Goal: Task Accomplishment & Management: Use online tool/utility

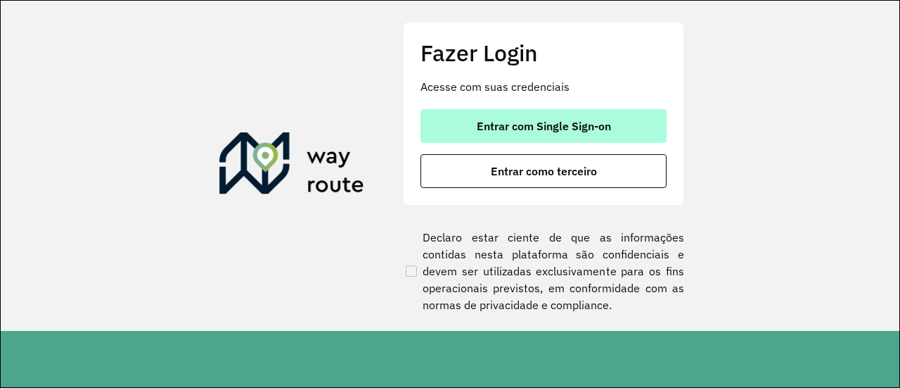
click at [476, 117] on button "Entrar com Single Sign-on" at bounding box center [544, 126] width 246 height 34
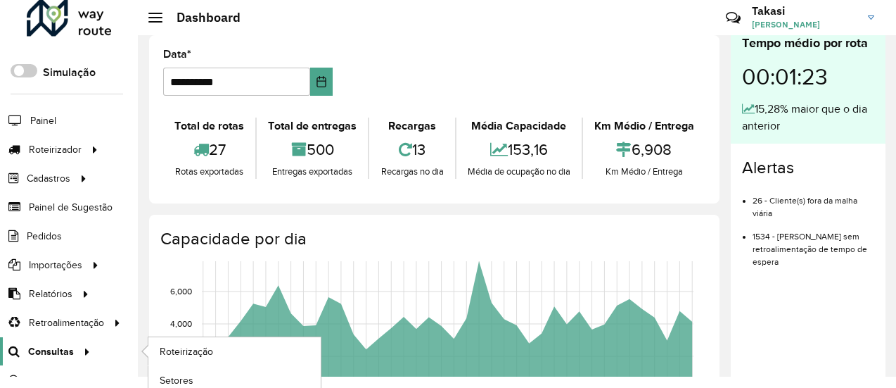
scroll to position [15, 0]
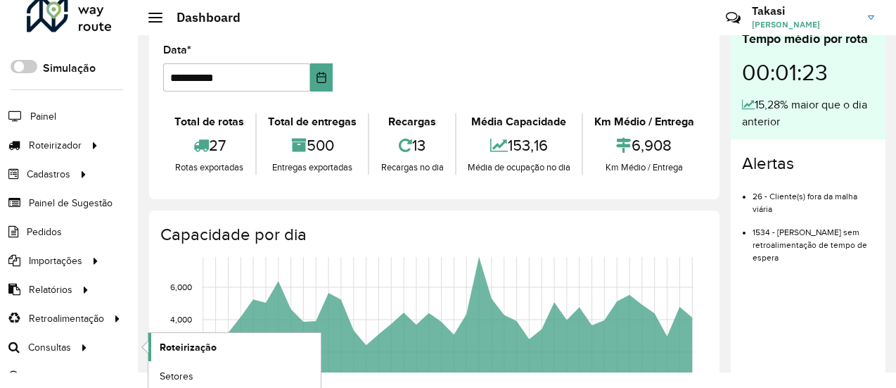
click at [179, 350] on span "Roteirização" at bounding box center [188, 347] width 57 height 15
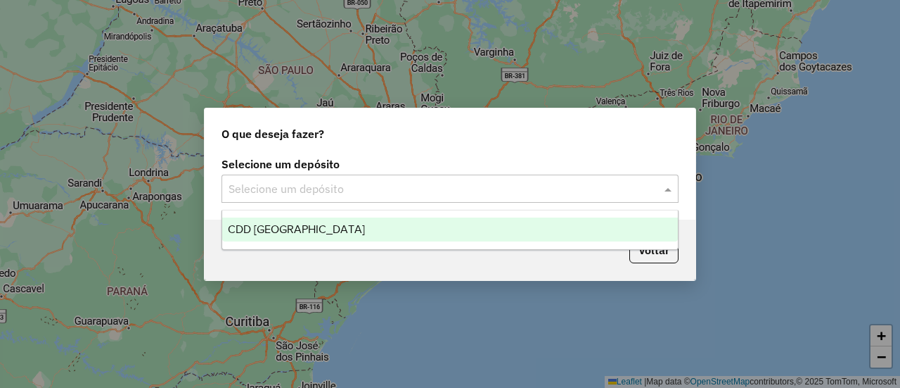
click at [377, 186] on input "text" at bounding box center [436, 189] width 415 height 17
click at [371, 218] on div "CDD Petropolis" at bounding box center [449, 229] width 455 height 24
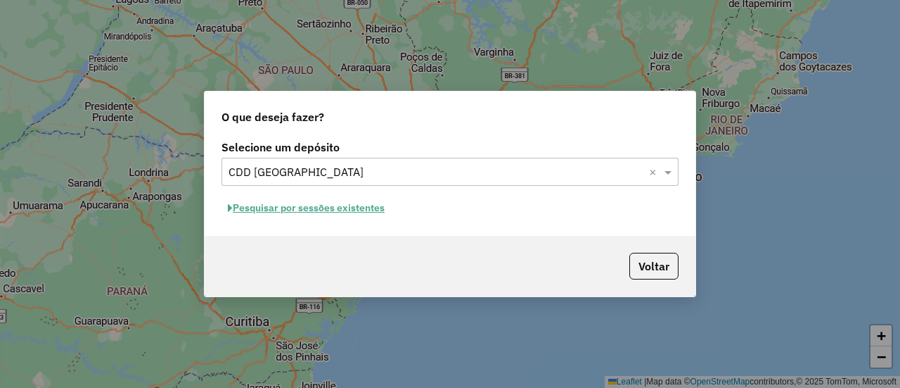
click at [351, 205] on button "Pesquisar por sessões existentes" at bounding box center [307, 208] width 170 height 22
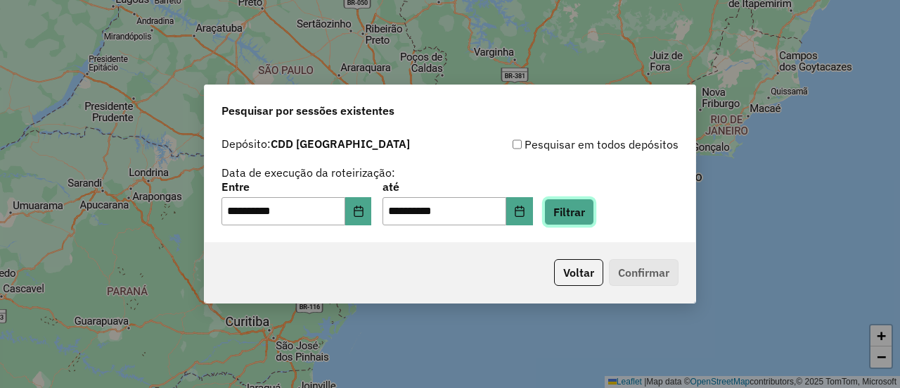
click at [577, 211] on button "Filtrar" at bounding box center [569, 211] width 50 height 27
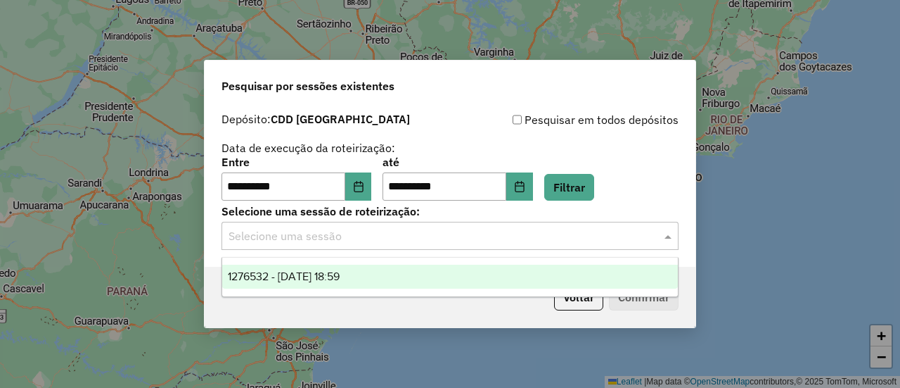
click at [640, 242] on input "text" at bounding box center [436, 236] width 415 height 17
click at [618, 281] on div "1276532 - 16/09/2025 18:59" at bounding box center [449, 277] width 455 height 24
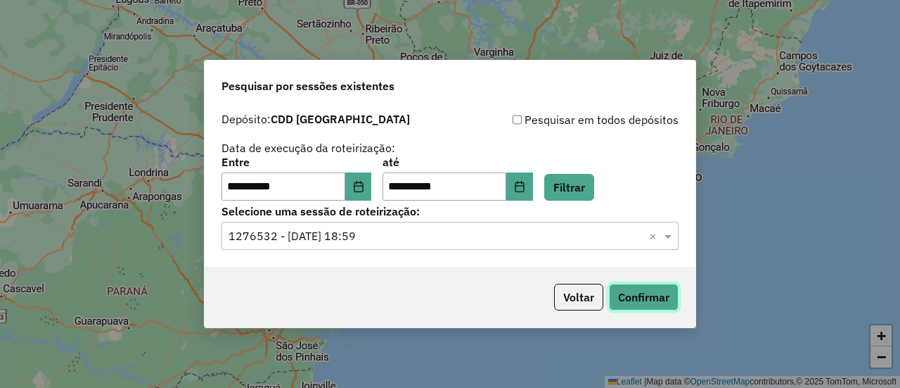
click at [623, 288] on button "Confirmar" at bounding box center [644, 296] width 70 height 27
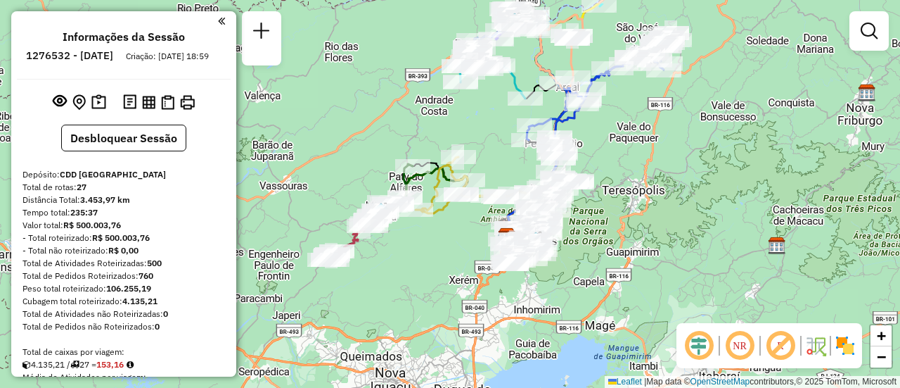
drag, startPoint x: 594, startPoint y: 151, endPoint x: 656, endPoint y: 203, distance: 80.9
click at [656, 203] on div "Janela de atendimento Grade de atendimento Capacidade Transportadoras Veículos …" at bounding box center [450, 194] width 900 height 388
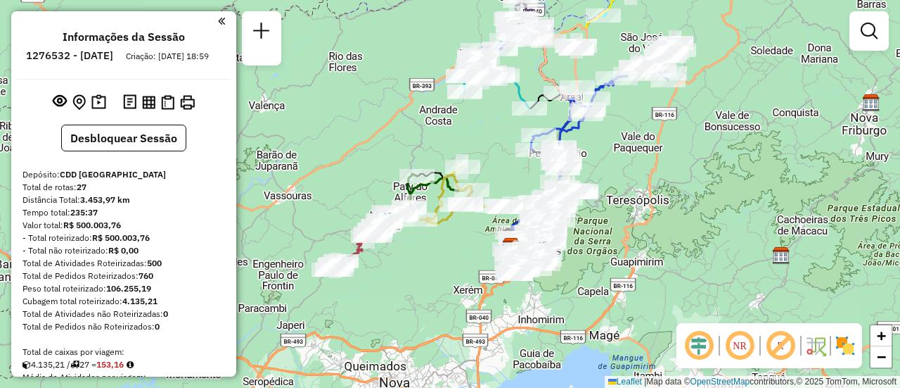
click at [844, 339] on img at bounding box center [845, 345] width 23 height 23
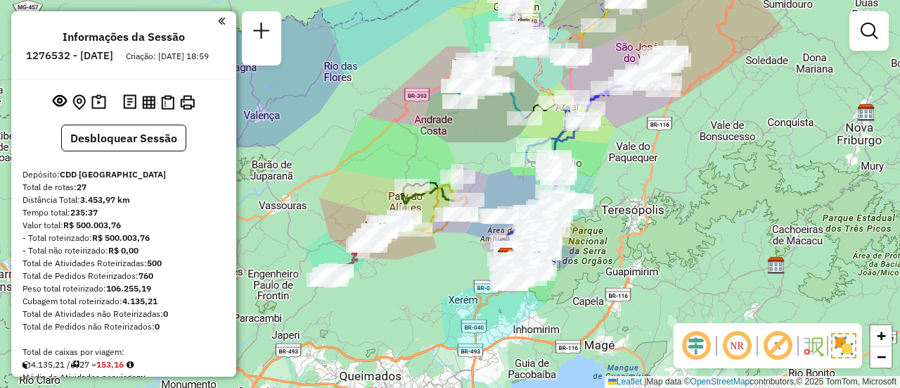
drag, startPoint x: 723, startPoint y: 130, endPoint x: 693, endPoint y: 198, distance: 74.6
click at [693, 198] on div "Janela de atendimento Grade de atendimento Capacidade Transportadoras Veículos …" at bounding box center [450, 194] width 900 height 388
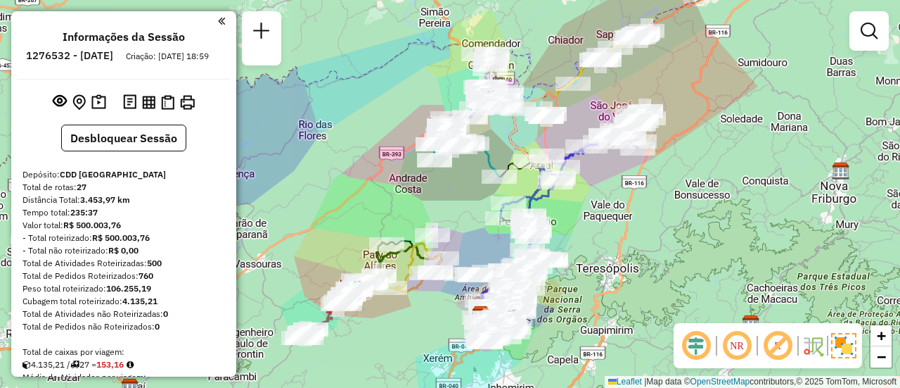
drag, startPoint x: 627, startPoint y: 191, endPoint x: 582, endPoint y: 233, distance: 61.2
click at [582, 233] on div "Janela de atendimento Grade de atendimento Capacidade Transportadoras Veículos …" at bounding box center [450, 194] width 900 height 388
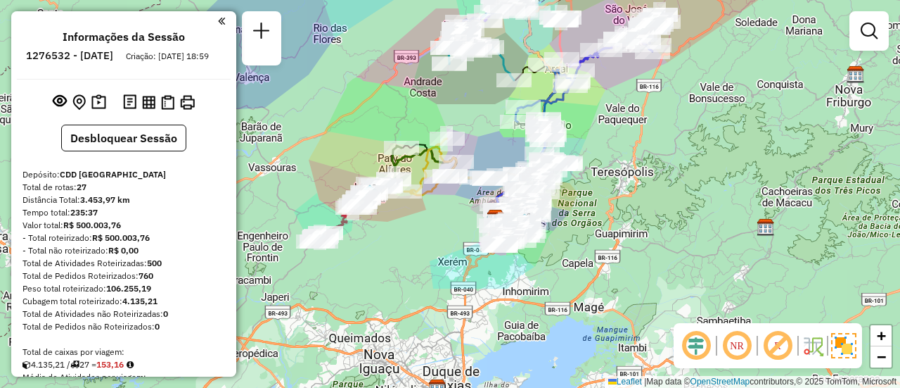
drag, startPoint x: 584, startPoint y: 258, endPoint x: 644, endPoint y: 119, distance: 151.9
click at [644, 119] on div "Janela de atendimento Grade de atendimento Capacidade Transportadoras Veículos …" at bounding box center [450, 194] width 900 height 388
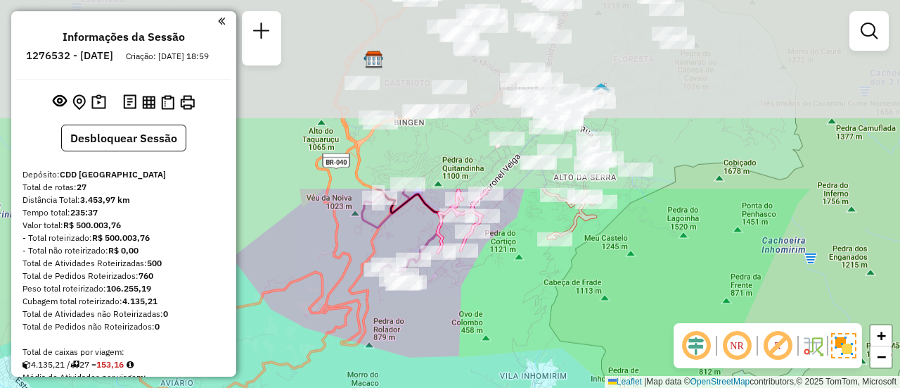
drag, startPoint x: 528, startPoint y: 101, endPoint x: 495, endPoint y: 410, distance: 310.6
click at [495, 387] on html "Aguarde... Pop-up bloqueado! Seu navegador bloqueou automáticamente a abertura …" at bounding box center [450, 194] width 900 height 388
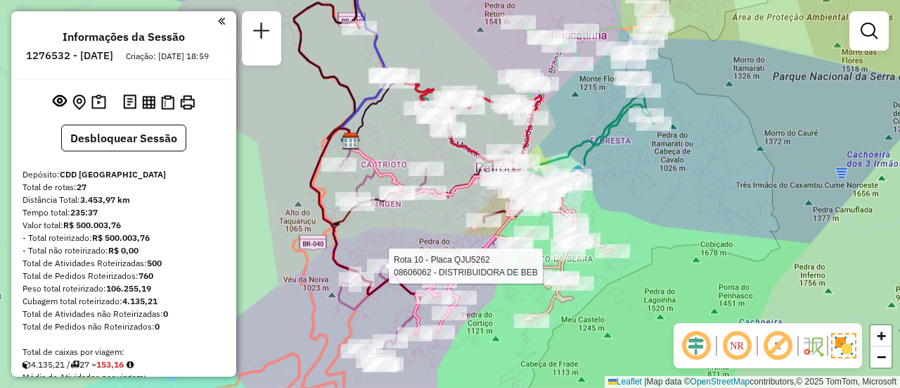
select select "**********"
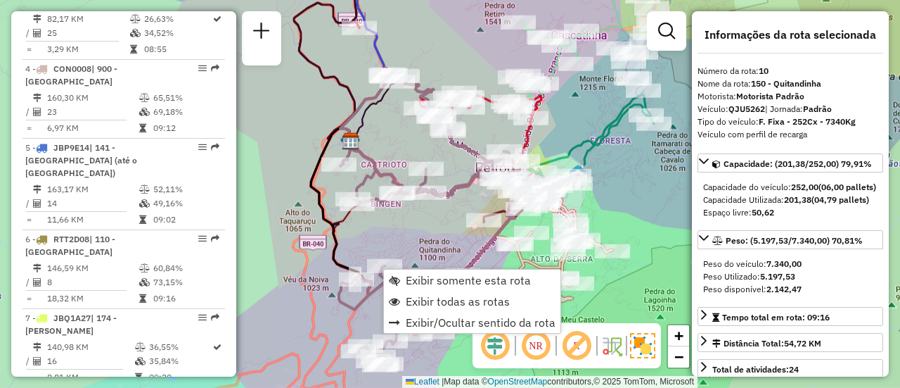
scroll to position [1262, 0]
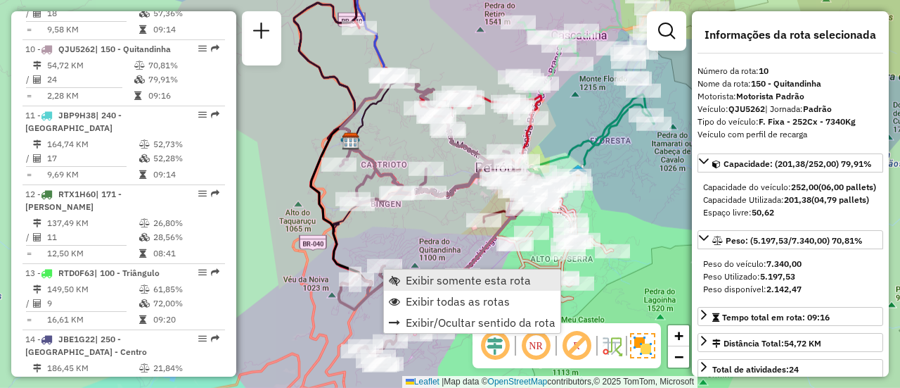
click at [395, 274] on span "Exibir somente esta rota" at bounding box center [394, 279] width 11 height 11
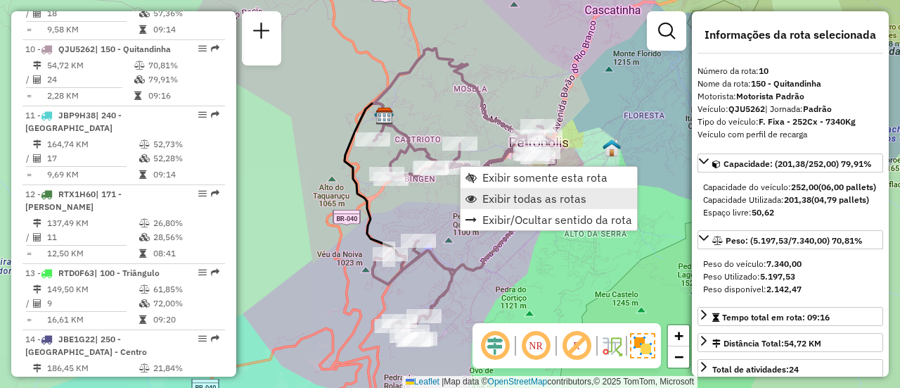
click at [478, 193] on link "Exibir todas as rotas" at bounding box center [549, 198] width 177 height 21
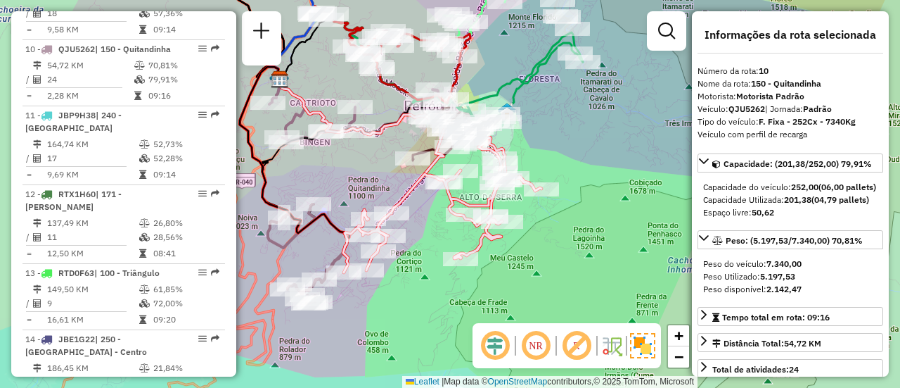
drag, startPoint x: 483, startPoint y: 215, endPoint x: 370, endPoint y: 175, distance: 119.9
click at [370, 175] on div "Janela de atendimento Grade de atendimento Capacidade Transportadoras Veículos …" at bounding box center [450, 194] width 900 height 388
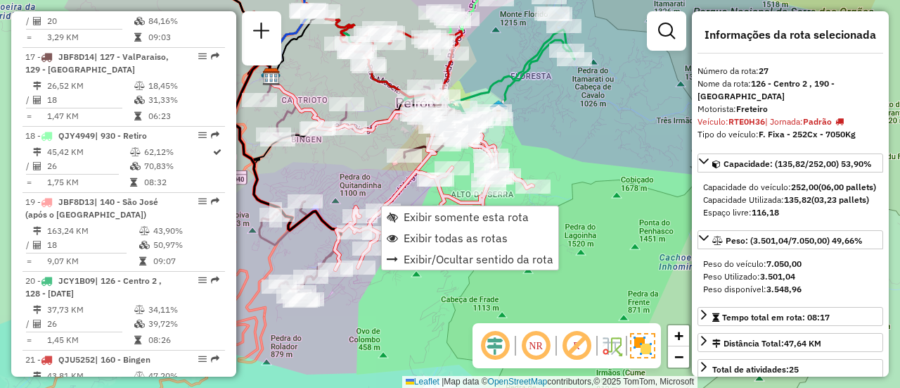
scroll to position [2297, 0]
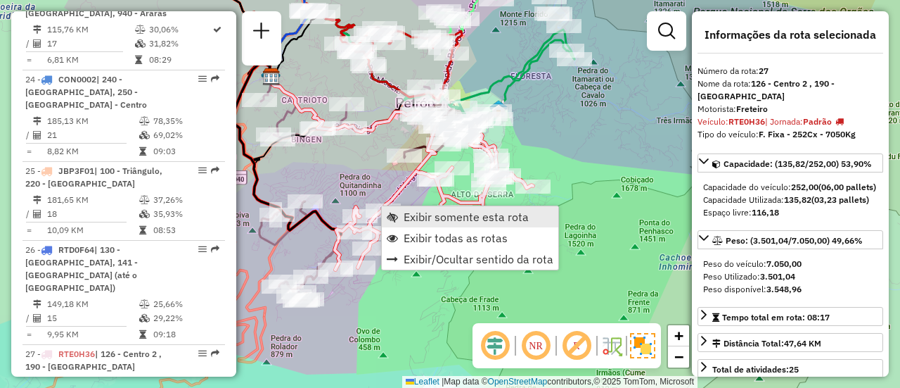
click at [401, 216] on link "Exibir somente esta rota" at bounding box center [470, 216] width 177 height 21
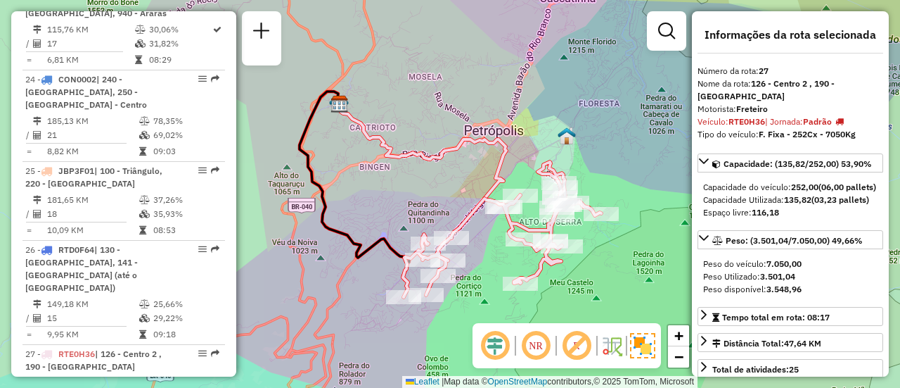
drag, startPoint x: 437, startPoint y: 201, endPoint x: 383, endPoint y: 196, distance: 53.7
click at [383, 196] on div "Janela de atendimento Grade de atendimento Capacidade Transportadoras Veículos …" at bounding box center [450, 194] width 900 height 388
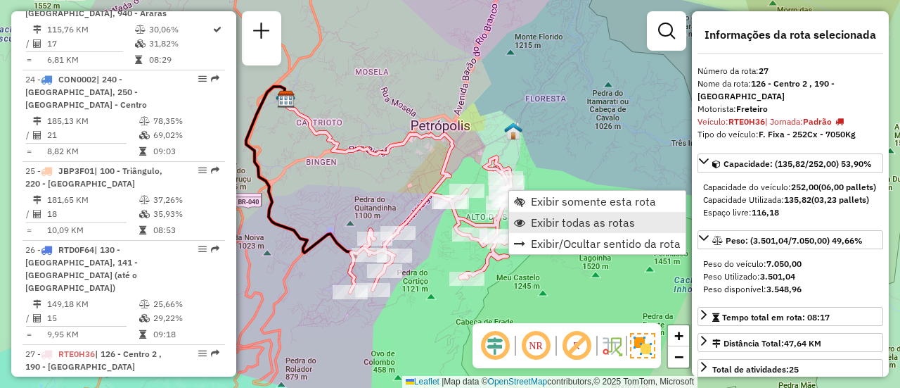
click at [539, 217] on span "Exibir todas as rotas" at bounding box center [583, 222] width 104 height 11
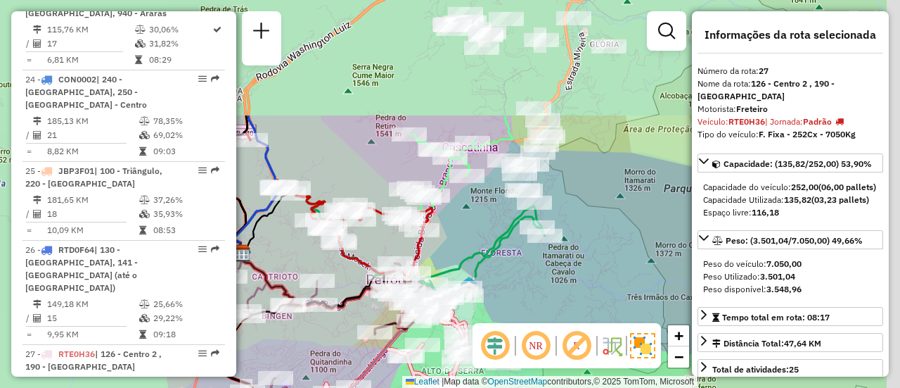
drag, startPoint x: 574, startPoint y: 141, endPoint x: 487, endPoint y: 240, distance: 132.1
click at [487, 240] on div "Janela de atendimento Grade de atendimento Capacidade Transportadoras Veículos …" at bounding box center [450, 194] width 900 height 388
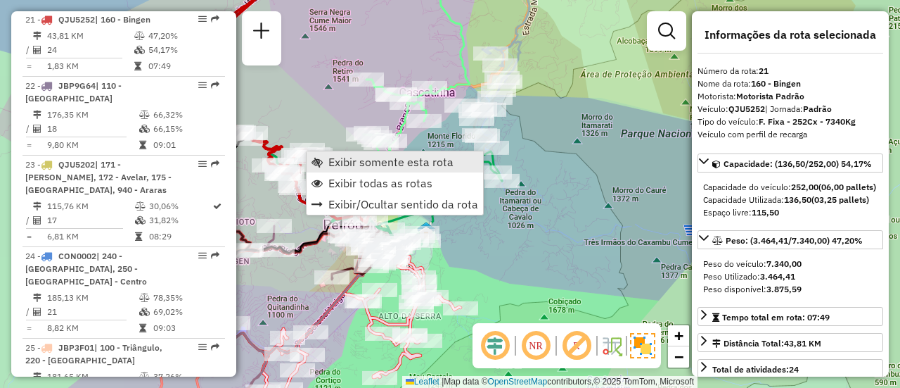
scroll to position [2089, 0]
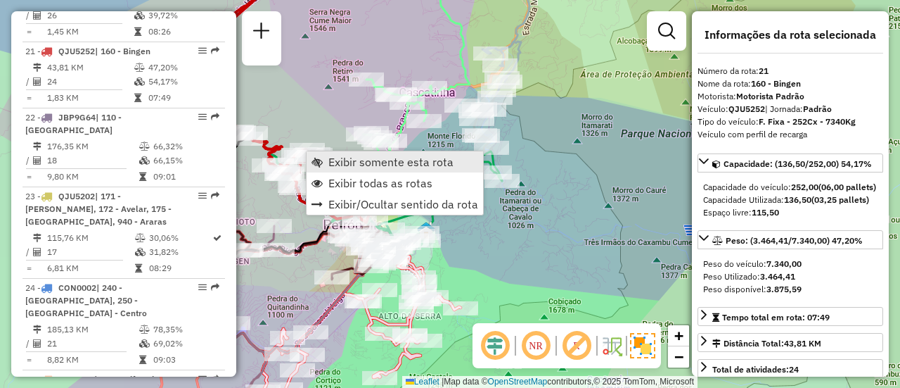
click at [335, 158] on span "Exibir somente esta rota" at bounding box center [391, 161] width 125 height 11
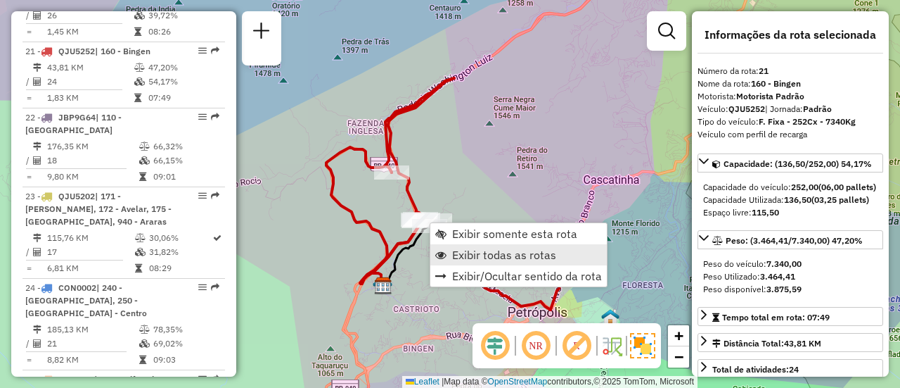
click at [457, 251] on span "Exibir todas as rotas" at bounding box center [504, 254] width 104 height 11
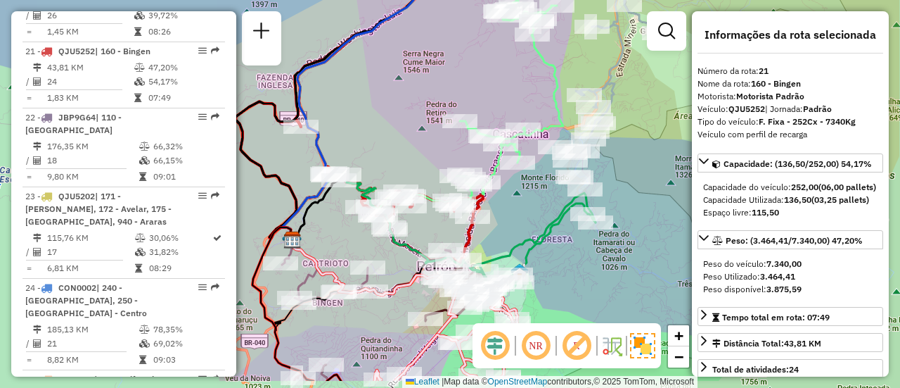
drag, startPoint x: 497, startPoint y: 198, endPoint x: 397, endPoint y: 153, distance: 109.6
click at [397, 153] on div "Janela de atendimento Grade de atendimento Capacidade Transportadoras Veículos …" at bounding box center [450, 194] width 900 height 388
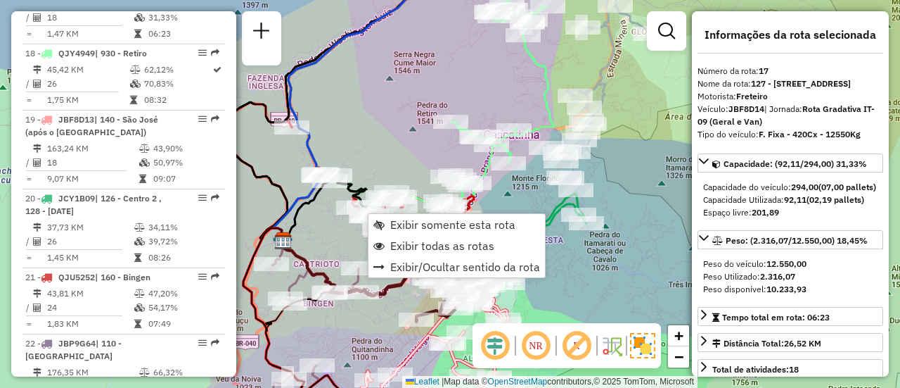
scroll to position [1787, 0]
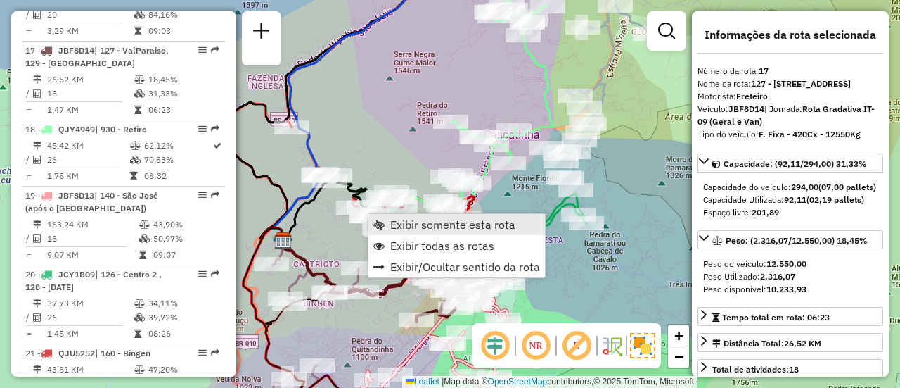
click at [397, 224] on span "Exibir somente esta rota" at bounding box center [452, 224] width 125 height 11
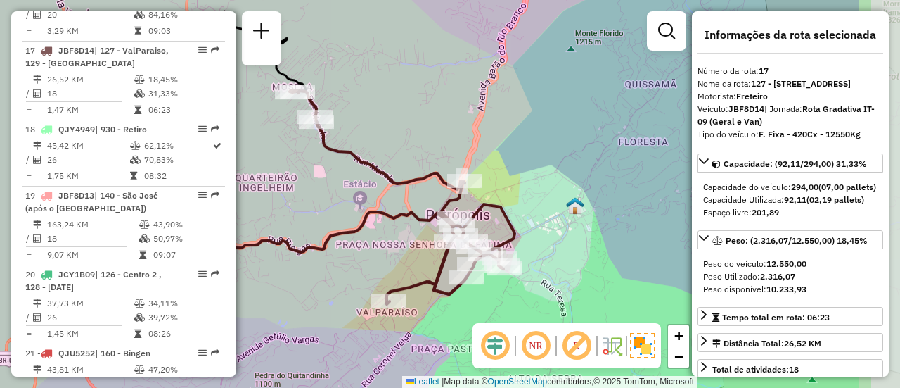
drag, startPoint x: 445, startPoint y: 258, endPoint x: 309, endPoint y: 223, distance: 140.9
click at [309, 223] on div "Janela de atendimento Grade de atendimento Capacidade Transportadoras Veículos …" at bounding box center [450, 194] width 900 height 388
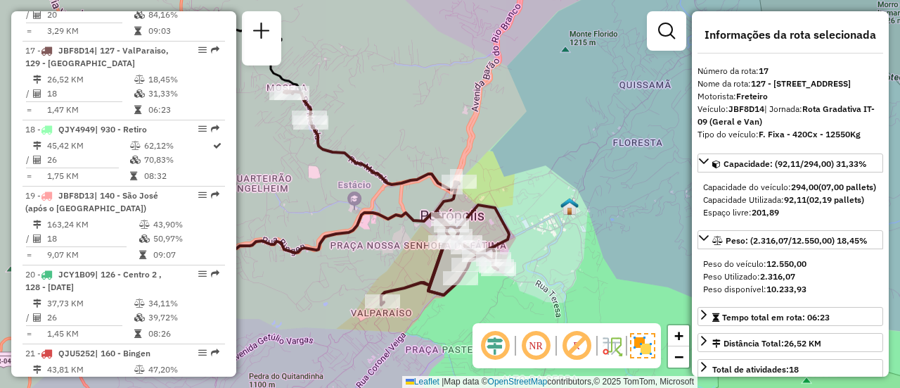
click at [521, 255] on div "Rota 17 - Placa JBF8D14 08611438 - QUIOSQUE 2 Janela de atendimento Grade de at…" at bounding box center [450, 194] width 900 height 388
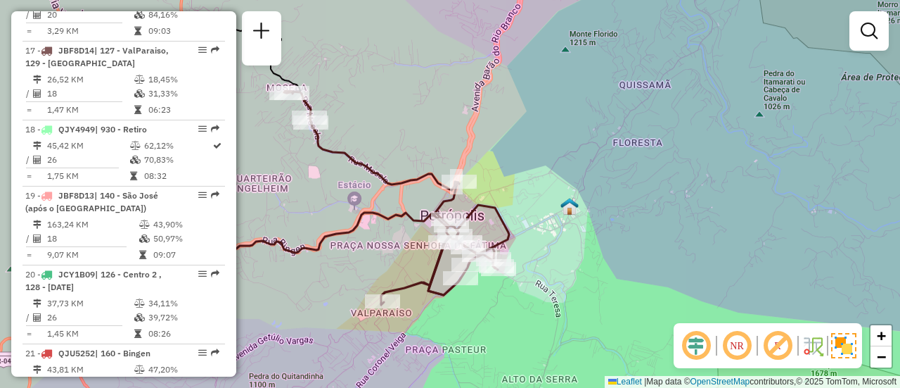
click at [521, 255] on div "Janela de atendimento Grade de atendimento Capacidade Transportadoras Veículos …" at bounding box center [450, 194] width 900 height 388
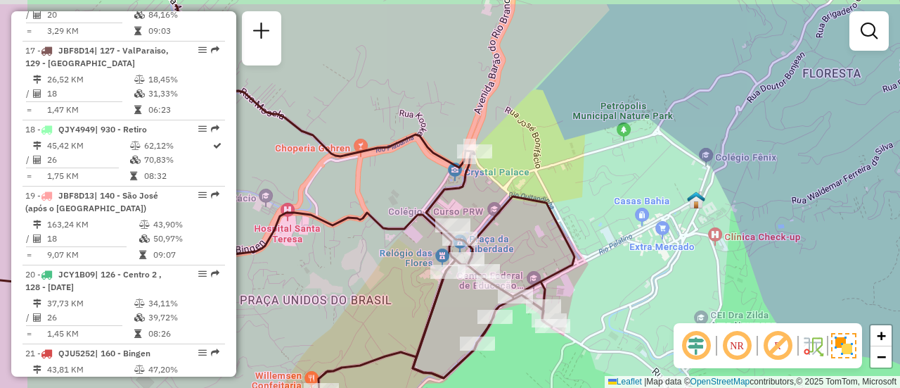
drag, startPoint x: 293, startPoint y: 221, endPoint x: 371, endPoint y: 264, distance: 88.5
click at [371, 264] on div "Janela de atendimento Grade de atendimento Capacidade Transportadoras Veículos …" at bounding box center [450, 194] width 900 height 388
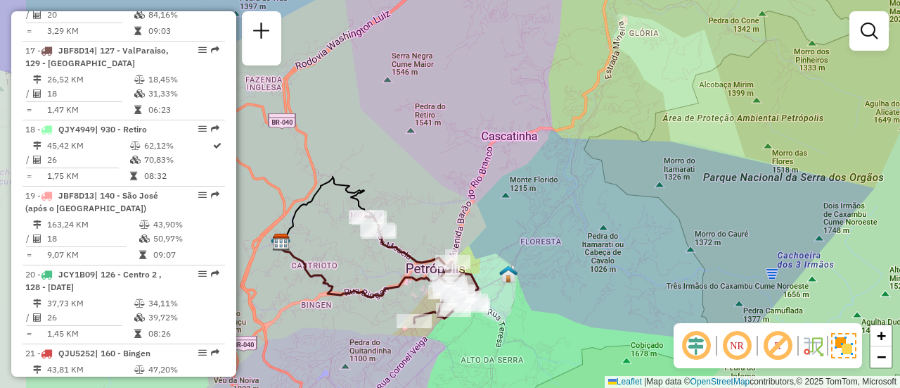
drag, startPoint x: 328, startPoint y: 250, endPoint x: 384, endPoint y: 276, distance: 62.0
click at [384, 276] on div "Janela de atendimento Grade de atendimento Capacidade Transportadoras Veículos …" at bounding box center [450, 194] width 900 height 388
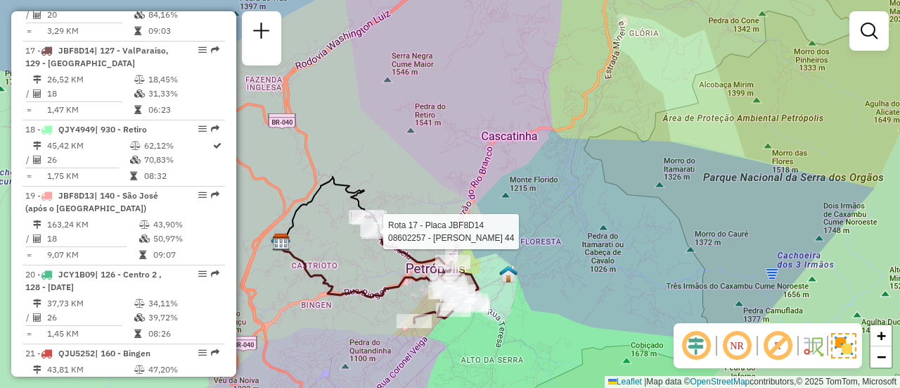
select select "**********"
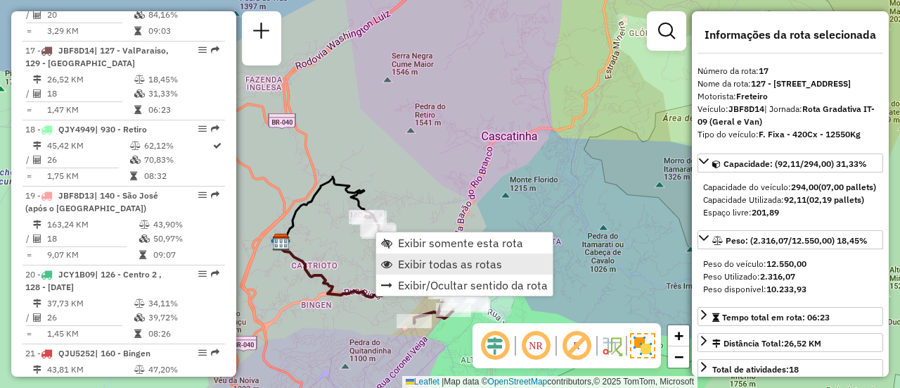
click at [401, 260] on span "Exibir todas as rotas" at bounding box center [450, 263] width 104 height 11
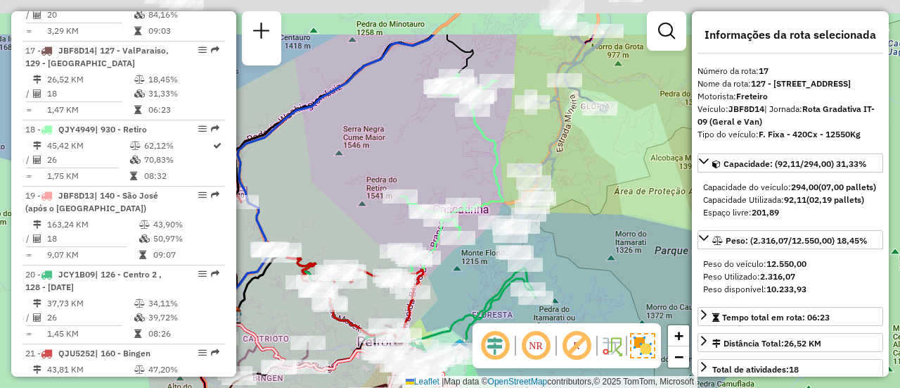
drag, startPoint x: 499, startPoint y: 212, endPoint x: 450, endPoint y: 286, distance: 88.8
click at [450, 286] on div "Janela de atendimento Grade de atendimento Capacidade Transportadoras Veículos …" at bounding box center [450, 194] width 900 height 388
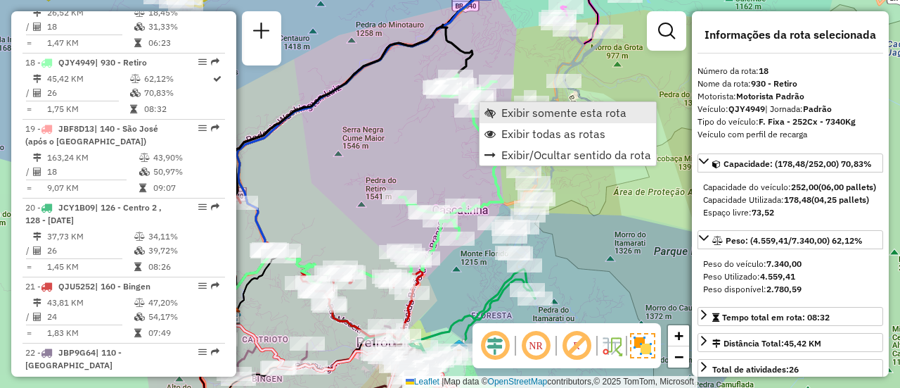
scroll to position [1866, 0]
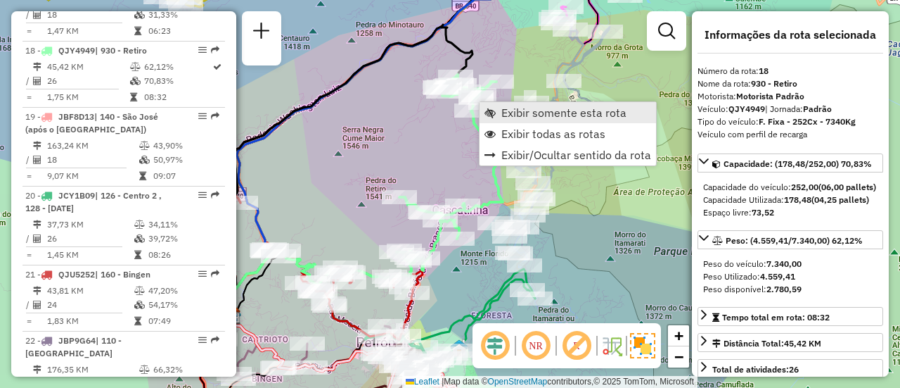
click at [490, 113] on span "Exibir somente esta rota" at bounding box center [490, 112] width 11 height 11
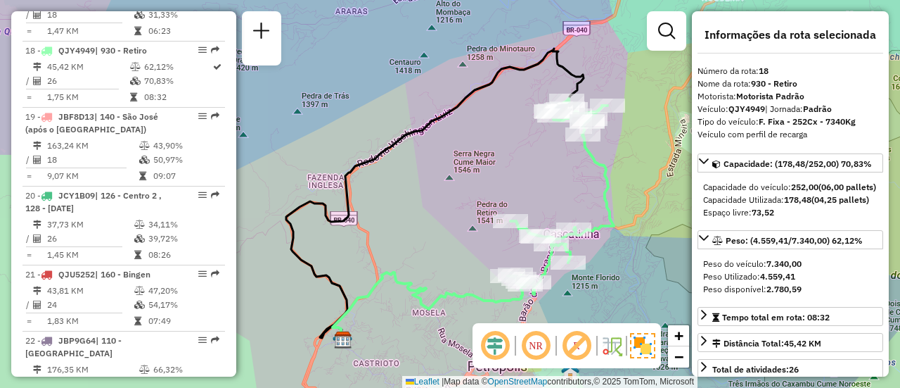
drag, startPoint x: 480, startPoint y: 130, endPoint x: 405, endPoint y: 160, distance: 80.5
click at [405, 160] on div "Janela de atendimento Grade de atendimento Capacidade Transportadoras Veículos …" at bounding box center [450, 194] width 900 height 388
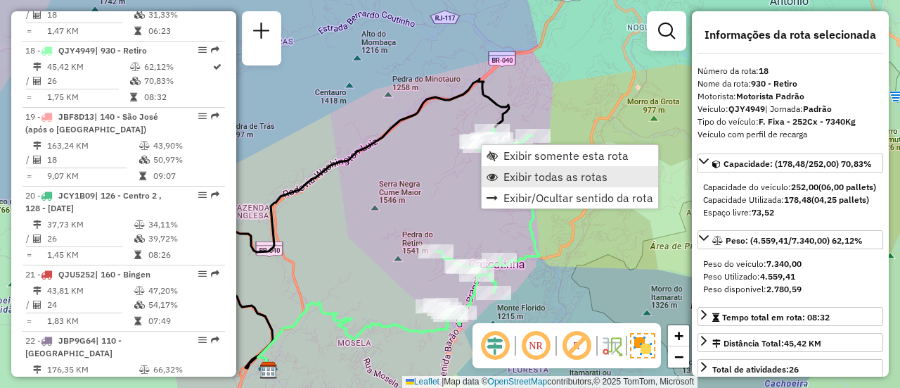
click at [514, 171] on span "Exibir todas as rotas" at bounding box center [556, 176] width 104 height 11
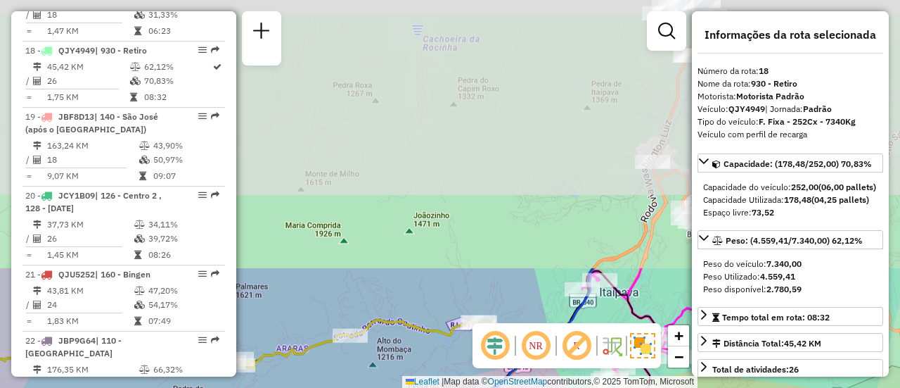
drag, startPoint x: 409, startPoint y: 114, endPoint x: 424, endPoint y: 421, distance: 307.1
click at [424, 387] on html "Aguarde... Pop-up bloqueado! Seu navegador bloqueou automáticamente a abertura …" at bounding box center [450, 194] width 900 height 388
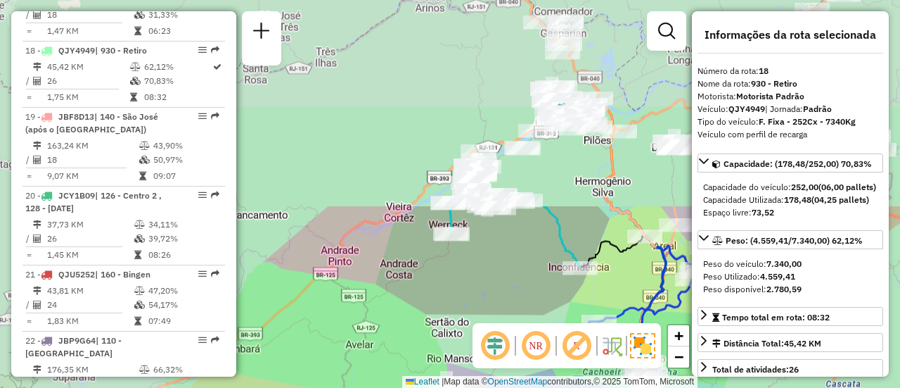
drag, startPoint x: 349, startPoint y: 110, endPoint x: 532, endPoint y: 360, distance: 309.5
click at [532, 360] on hb-router-mapa "Informações da Sessão 1276532 - [DATE] Criação: [DATE] 18:59 Desbloquear Sessão…" at bounding box center [450, 194] width 900 height 388
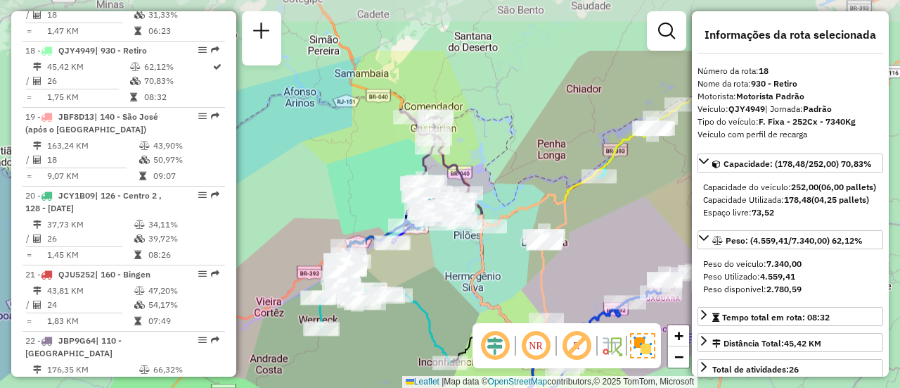
drag, startPoint x: 544, startPoint y: 251, endPoint x: 412, endPoint y: 341, distance: 160.6
click at [373, 286] on div "Janela de atendimento Grade de atendimento Capacidade Transportadoras Veículos …" at bounding box center [450, 194] width 900 height 388
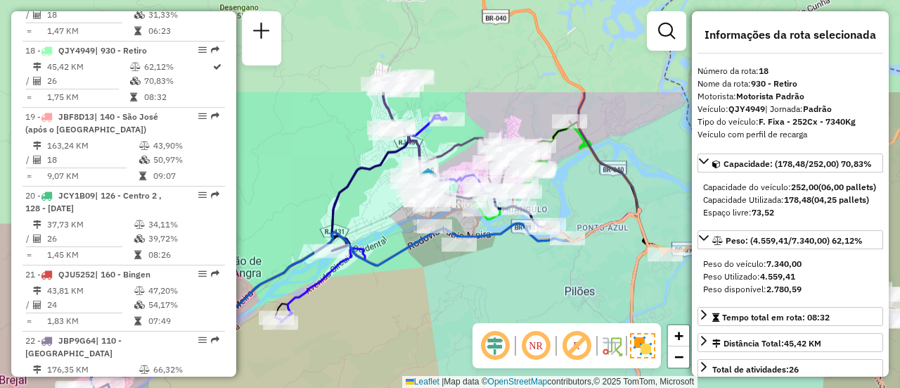
drag, startPoint x: 394, startPoint y: 172, endPoint x: 447, endPoint y: 310, distance: 147.2
click at [447, 310] on div "Rota 11 - Placa JBP9H38 08611576 - BAR DA ELENICE Janela de atendimento Grade d…" at bounding box center [450, 194] width 900 height 388
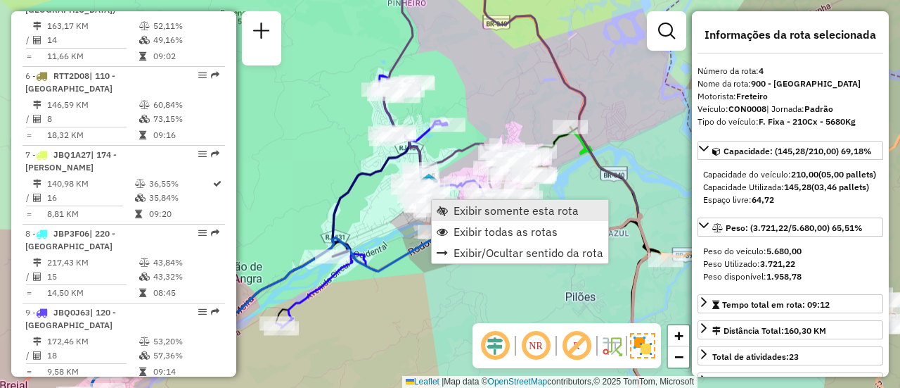
scroll to position [816, 0]
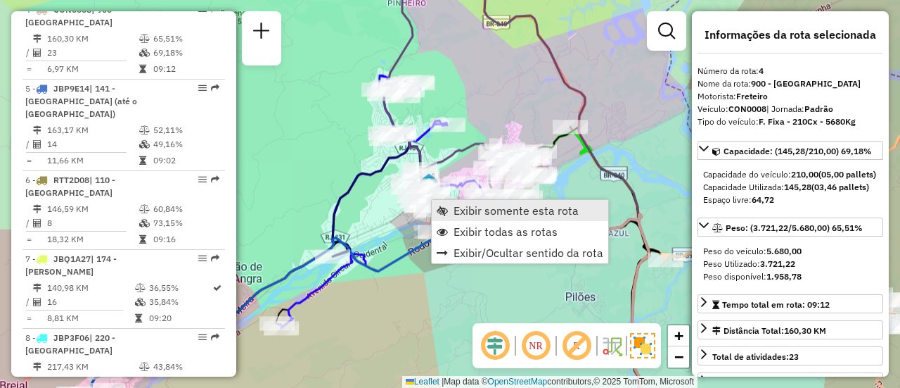
click at [450, 209] on link "Exibir somente esta rota" at bounding box center [520, 210] width 177 height 21
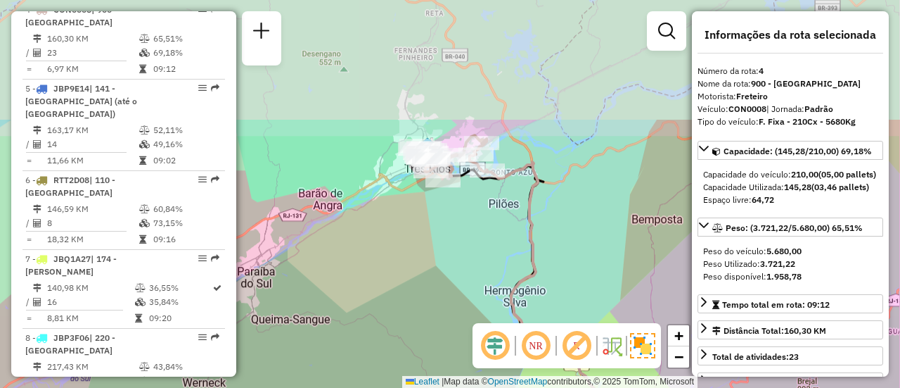
drag, startPoint x: 432, startPoint y: 87, endPoint x: 425, endPoint y: 260, distance: 173.2
click at [425, 260] on div "Janela de atendimento Grade de atendimento Capacidade Transportadoras Veículos …" at bounding box center [450, 194] width 900 height 388
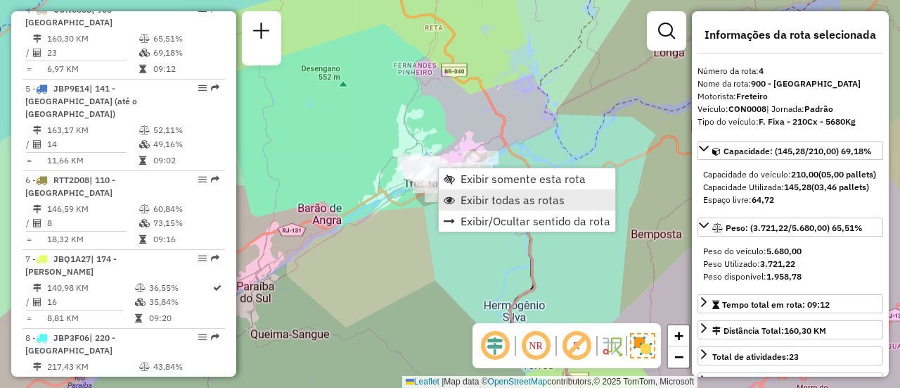
click at [463, 194] on span "Exibir todas as rotas" at bounding box center [513, 199] width 104 height 11
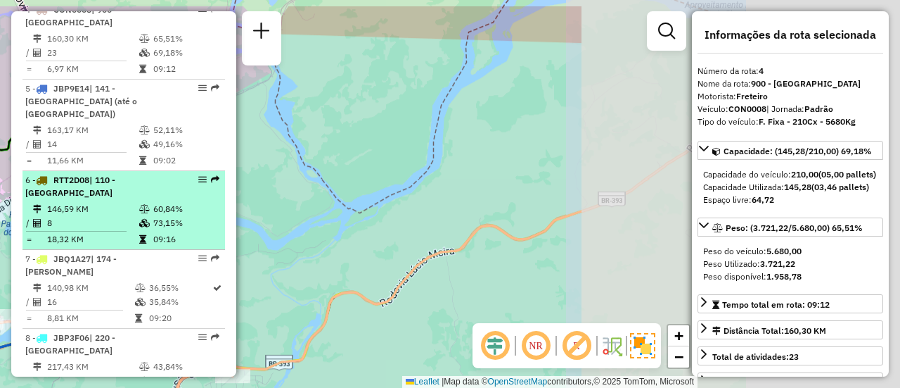
drag, startPoint x: 568, startPoint y: 146, endPoint x: 160, endPoint y: 191, distance: 411.2
click at [160, 191] on hb-router-mapa "Informações da Sessão 1276532 - [DATE] Criação: [DATE] 18:59 Desbloquear Sessão…" at bounding box center [450, 194] width 900 height 388
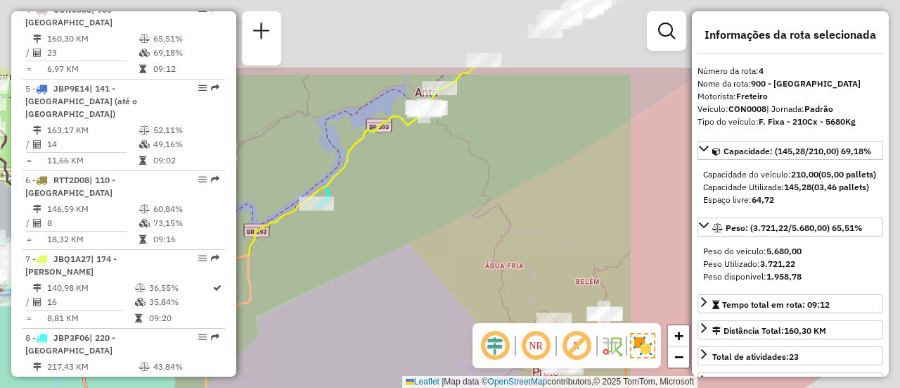
drag, startPoint x: 317, startPoint y: 191, endPoint x: 312, endPoint y: 203, distance: 12.3
click at [312, 203] on icon at bounding box center [269, 300] width 412 height 465
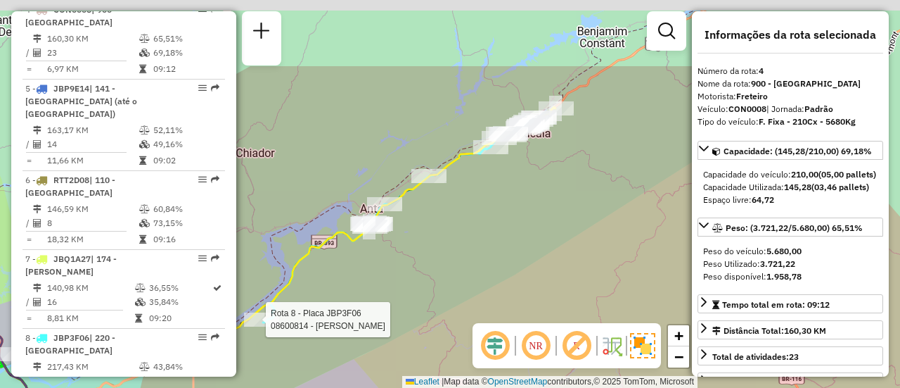
drag, startPoint x: 558, startPoint y: 58, endPoint x: 507, endPoint y: 165, distance: 118.0
click at [507, 165] on div "Rota 8 - Placa JBP3F06 08600814 - [PERSON_NAME] DE O Janela de atendimento Grad…" at bounding box center [450, 194] width 900 height 388
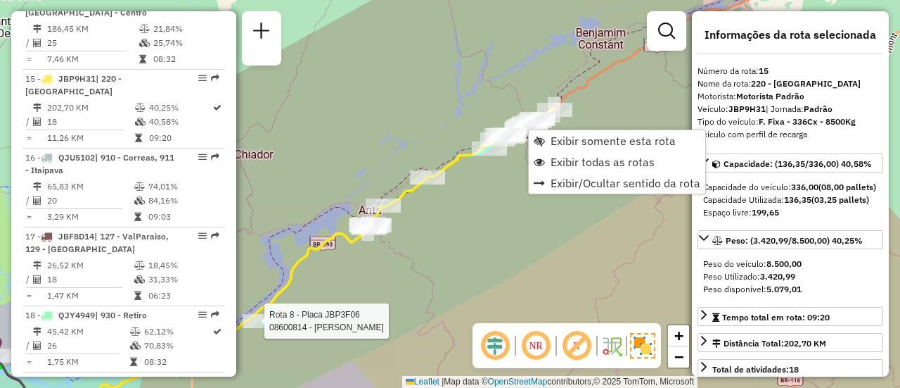
scroll to position [1643, 0]
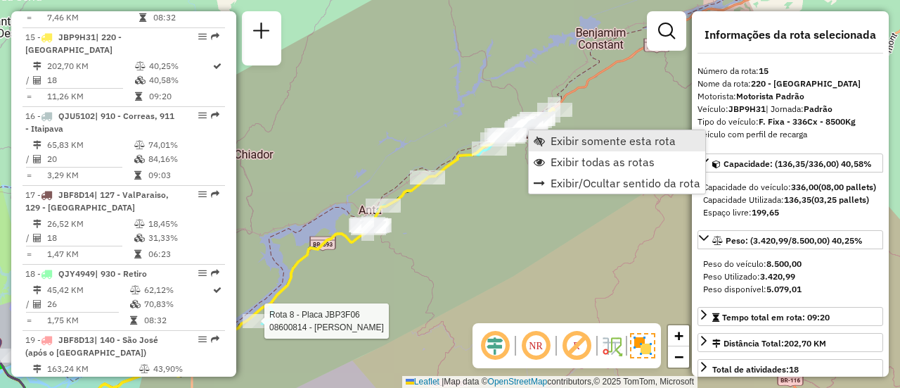
click at [544, 139] on link "Exibir somente esta rota" at bounding box center [617, 140] width 177 height 21
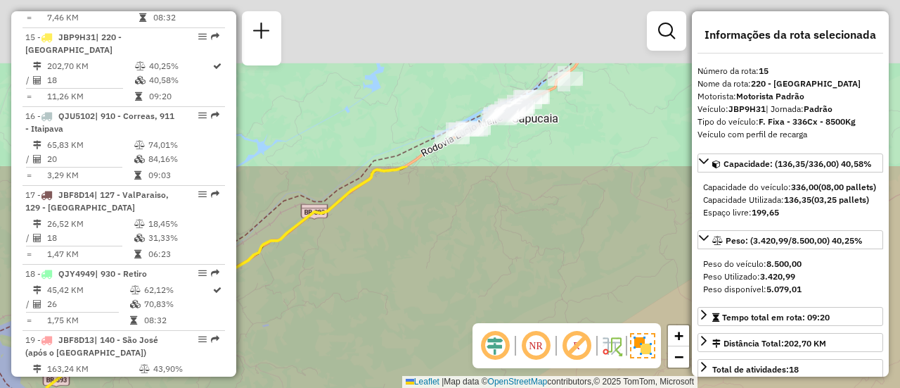
drag, startPoint x: 533, startPoint y: 58, endPoint x: 471, endPoint y: 293, distance: 243.0
click at [471, 293] on div "Janela de atendimento Grade de atendimento Capacidade Transportadoras Veículos …" at bounding box center [450, 194] width 900 height 388
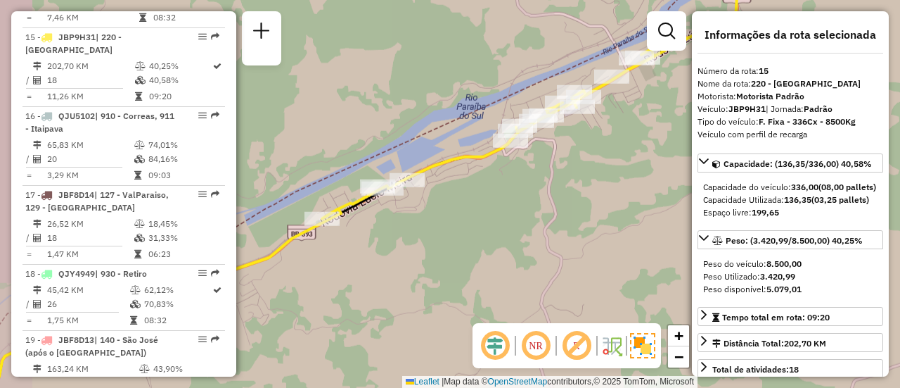
drag, startPoint x: 407, startPoint y: 174, endPoint x: 489, endPoint y: 219, distance: 93.5
click at [489, 219] on div "Janela de atendimento Grade de atendimento Capacidade Transportadoras Veículos …" at bounding box center [450, 194] width 900 height 388
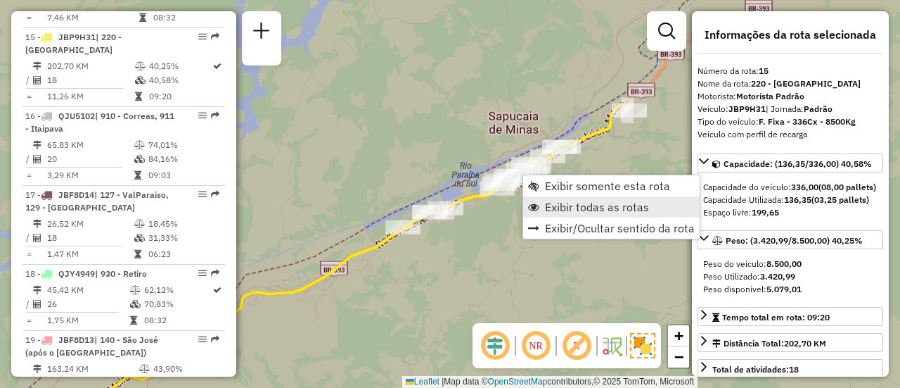
click at [547, 197] on link "Exibir todas as rotas" at bounding box center [611, 206] width 177 height 21
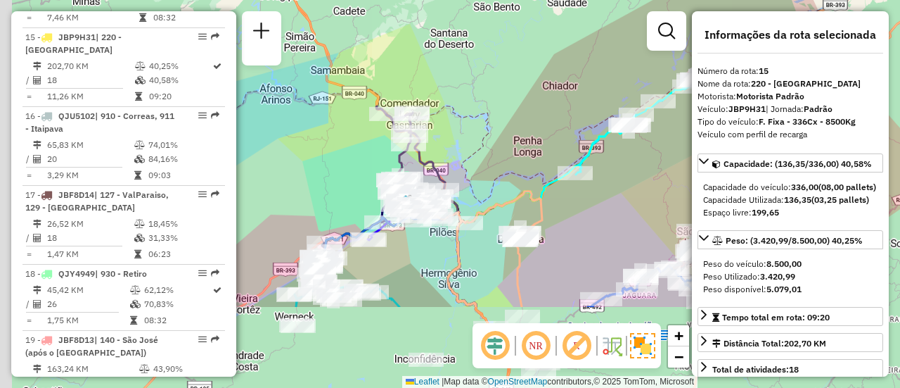
drag, startPoint x: 464, startPoint y: 191, endPoint x: 601, endPoint y: 112, distance: 158.8
click at [601, 112] on div "Janela de atendimento Grade de atendimento Capacidade Transportadoras Veículos …" at bounding box center [450, 194] width 900 height 388
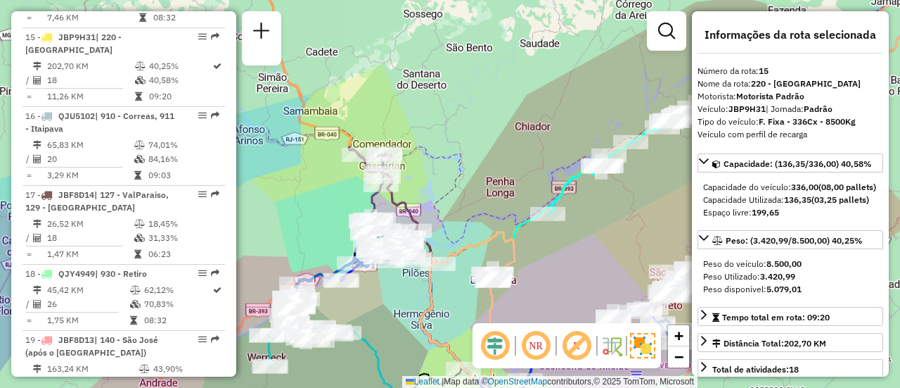
click at [443, 94] on div "Janela de atendimento Grade de atendimento Capacidade Transportadoras Veículos …" at bounding box center [450, 194] width 900 height 388
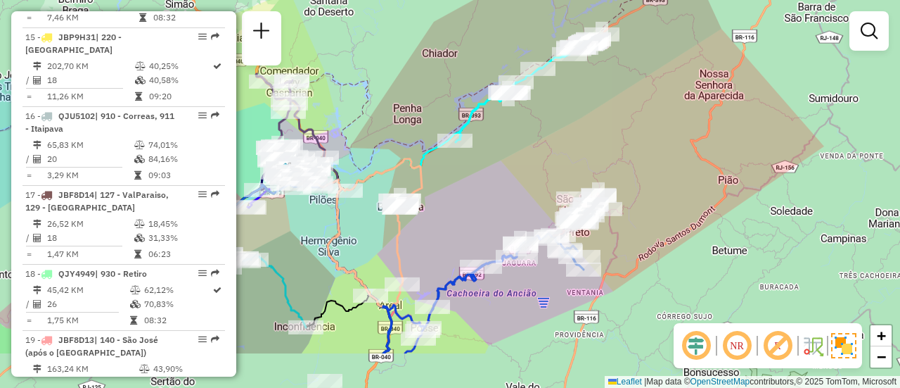
drag, startPoint x: 442, startPoint y: 92, endPoint x: 340, endPoint y: 9, distance: 131.0
click at [340, 9] on div "Janela de atendimento Grade de atendimento Capacidade Transportadoras Veículos …" at bounding box center [450, 194] width 900 height 388
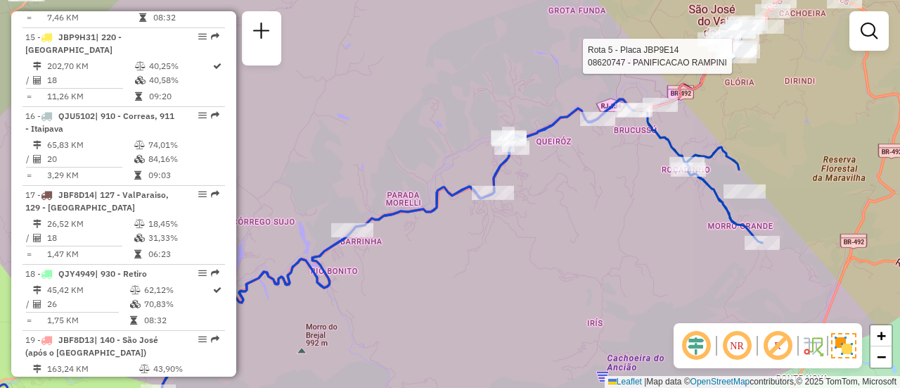
select select "**********"
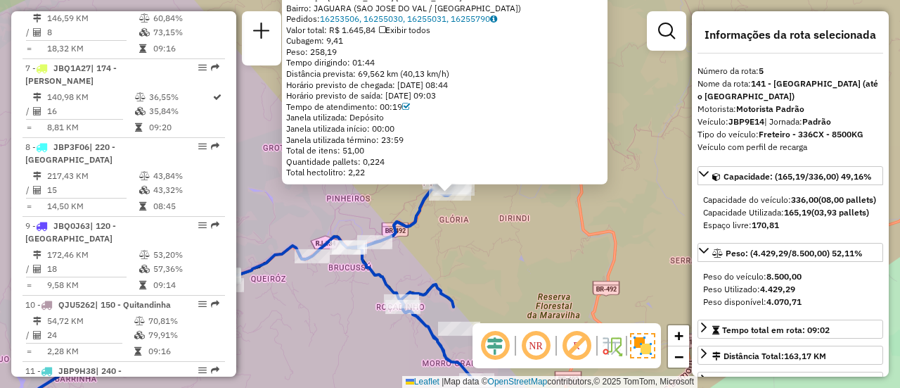
scroll to position [895, 0]
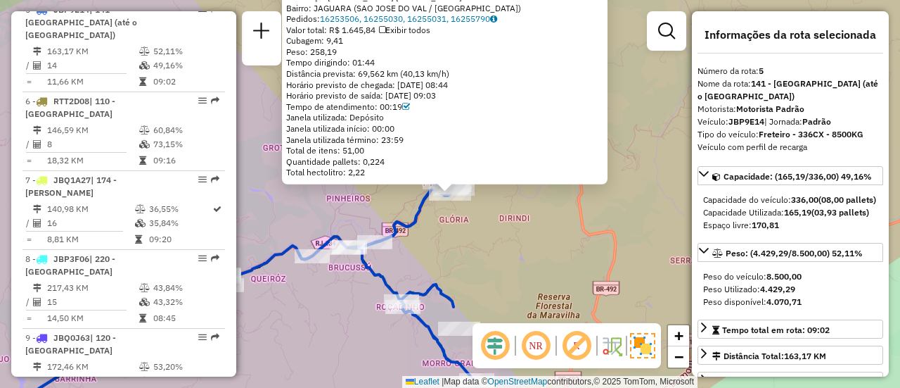
drag, startPoint x: 381, startPoint y: 60, endPoint x: 357, endPoint y: 63, distance: 23.5
click at [357, 63] on div "Tempo dirigindo: 01:44" at bounding box center [444, 62] width 317 height 11
click at [504, 255] on div "08620747 - PANIFICACAO RAMPINI Endereço: R CEL. [PERSON_NAME] 149 Bairro: JAGUA…" at bounding box center [450, 194] width 900 height 388
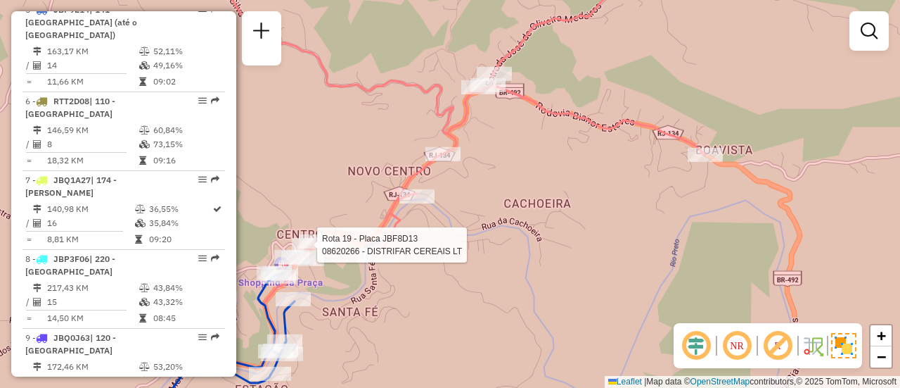
select select "**********"
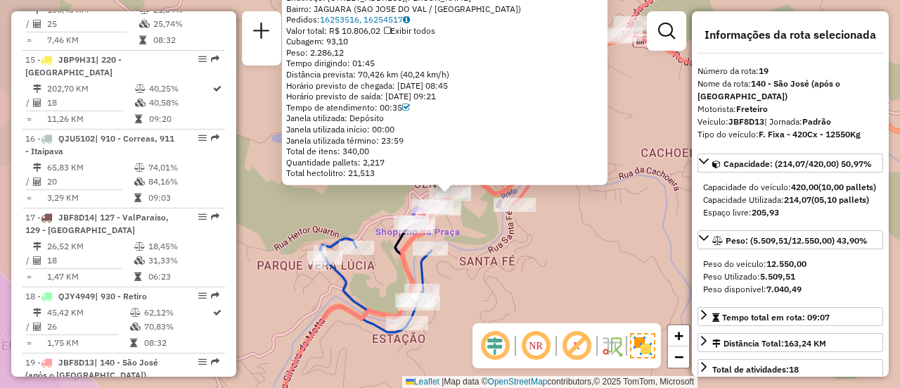
scroll to position [1931, 0]
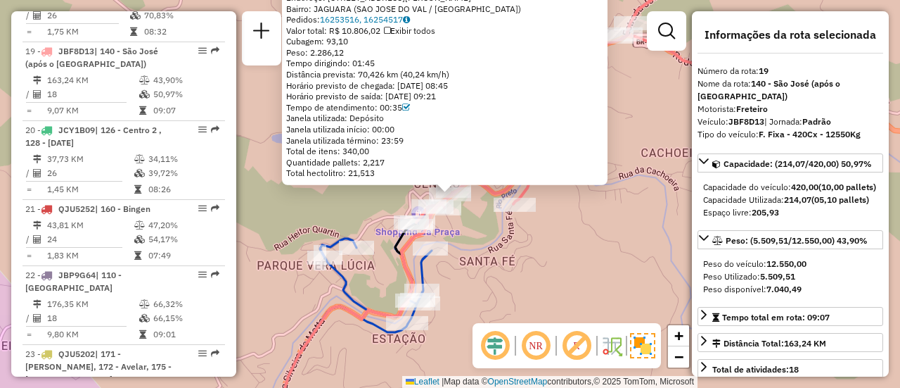
click at [563, 233] on div "Rota 19 - Placa JBF8D13 08620266 - DISTRIFAR CEREAIS LT 08620266 - DISTRIFAR CE…" at bounding box center [450, 194] width 900 height 388
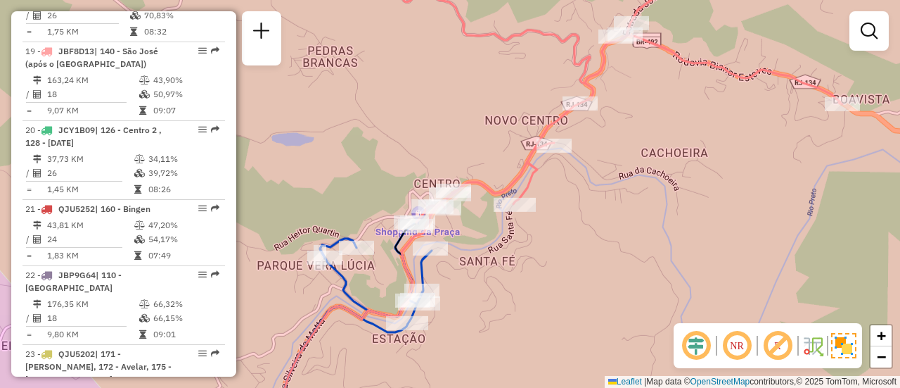
click at [563, 233] on div "Janela de atendimento Grade de atendimento Capacidade Transportadoras Veículos …" at bounding box center [450, 194] width 900 height 388
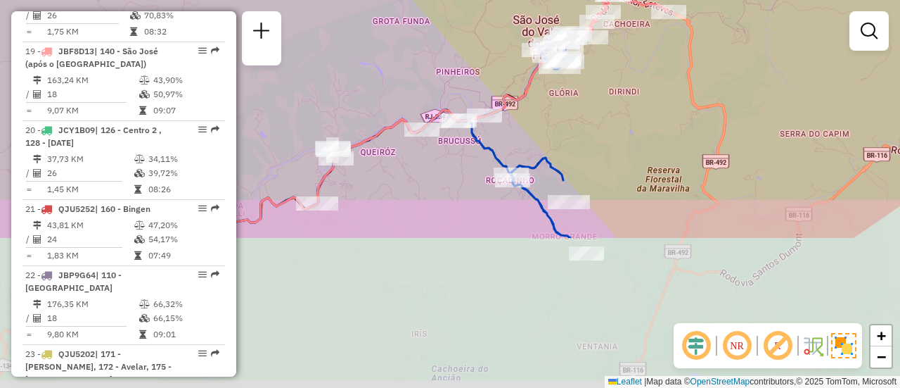
drag, startPoint x: 477, startPoint y: 247, endPoint x: 525, endPoint y: 15, distance: 237.2
click at [525, 15] on div "Janela de atendimento Grade de atendimento Capacidade Transportadoras Veículos …" at bounding box center [450, 194] width 900 height 388
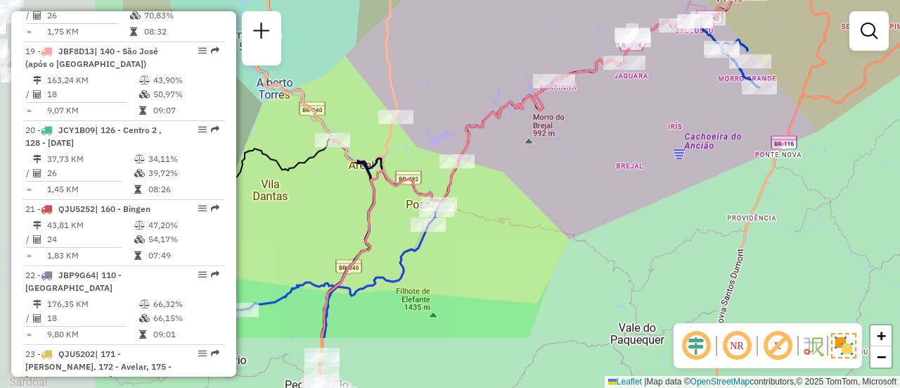
drag, startPoint x: 448, startPoint y: 209, endPoint x: 671, endPoint y: 123, distance: 238.9
click at [671, 123] on div "Janela de atendimento Grade de atendimento Capacidade Transportadoras Veículos …" at bounding box center [450, 194] width 900 height 388
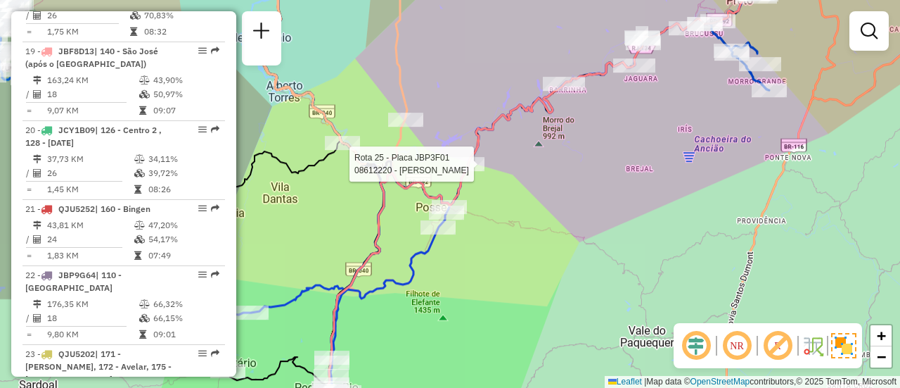
select select "**********"
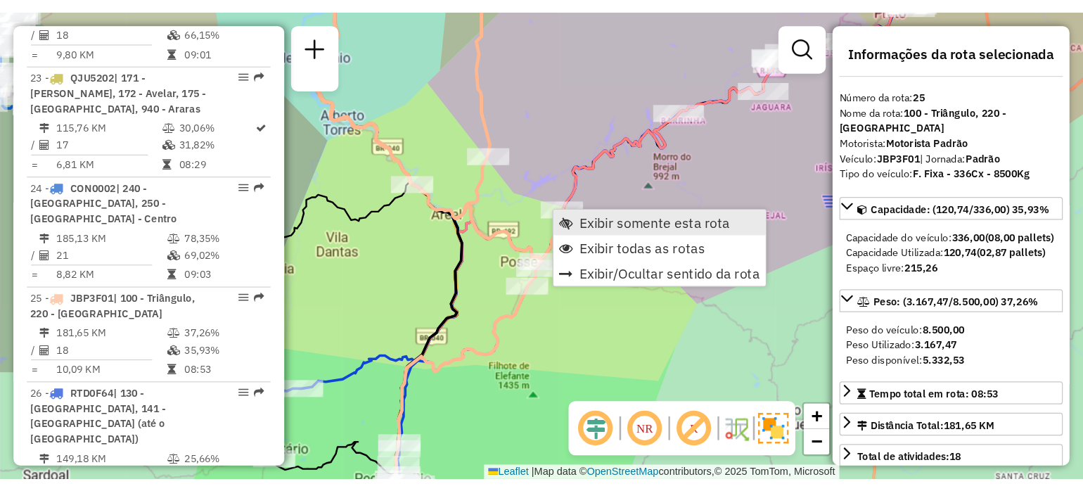
scroll to position [2297, 0]
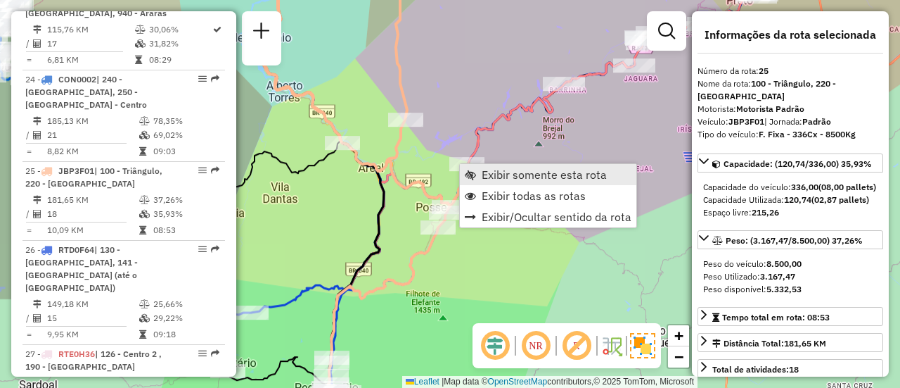
click at [482, 171] on span "Exibir somente esta rota" at bounding box center [544, 174] width 125 height 11
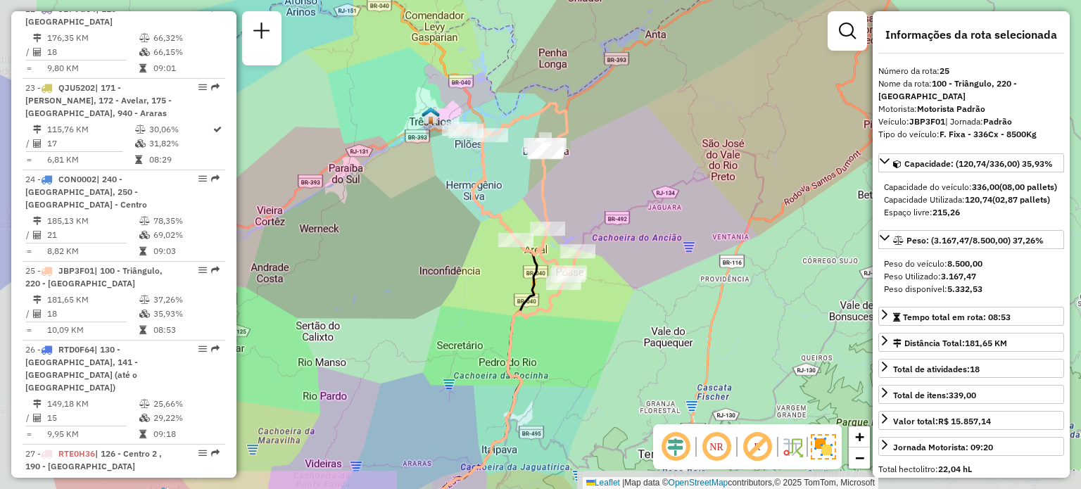
scroll to position [2198, 0]
